Goal: Information Seeking & Learning: Learn about a topic

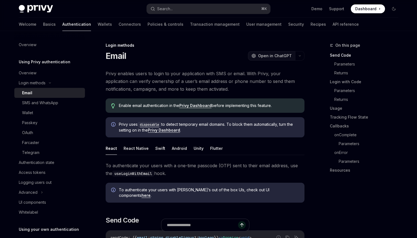
click at [271, 54] on span "Open in ChatGPT" at bounding box center [275, 56] width 34 height 6
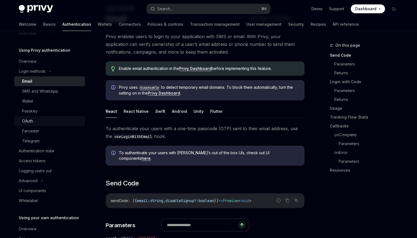
scroll to position [10, 0]
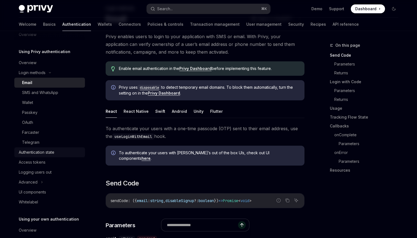
click at [38, 154] on div "Authentication state" at bounding box center [37, 152] width 36 height 7
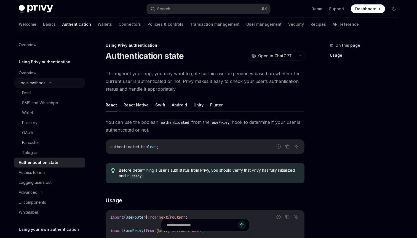
click at [50, 83] on icon at bounding box center [50, 82] width 2 height 1
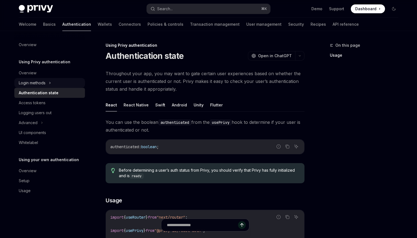
click at [50, 84] on icon at bounding box center [50, 82] width 2 height 7
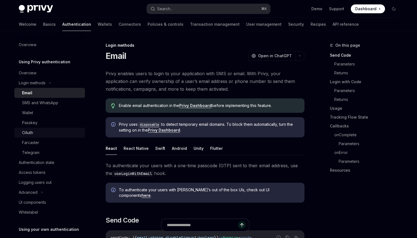
click at [39, 133] on div "OAuth" at bounding box center [52, 132] width 60 height 7
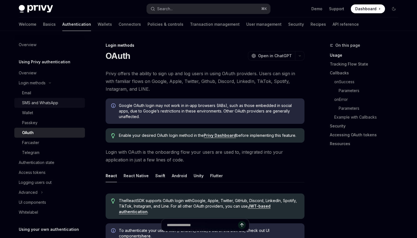
click at [57, 103] on div "SMS and WhatsApp" at bounding box center [40, 102] width 36 height 7
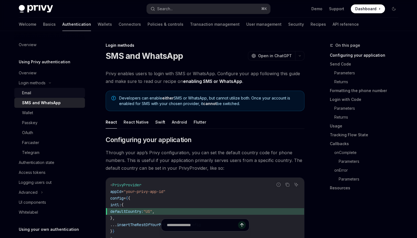
click at [33, 91] on div "Email" at bounding box center [52, 92] width 60 height 7
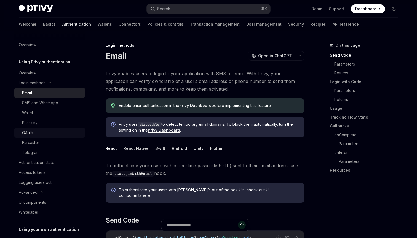
click at [31, 132] on div "OAuth" at bounding box center [27, 132] width 11 height 7
type textarea "*"
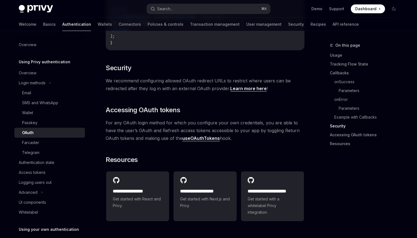
scroll to position [1225, 0]
